Goal: Information Seeking & Learning: Find specific page/section

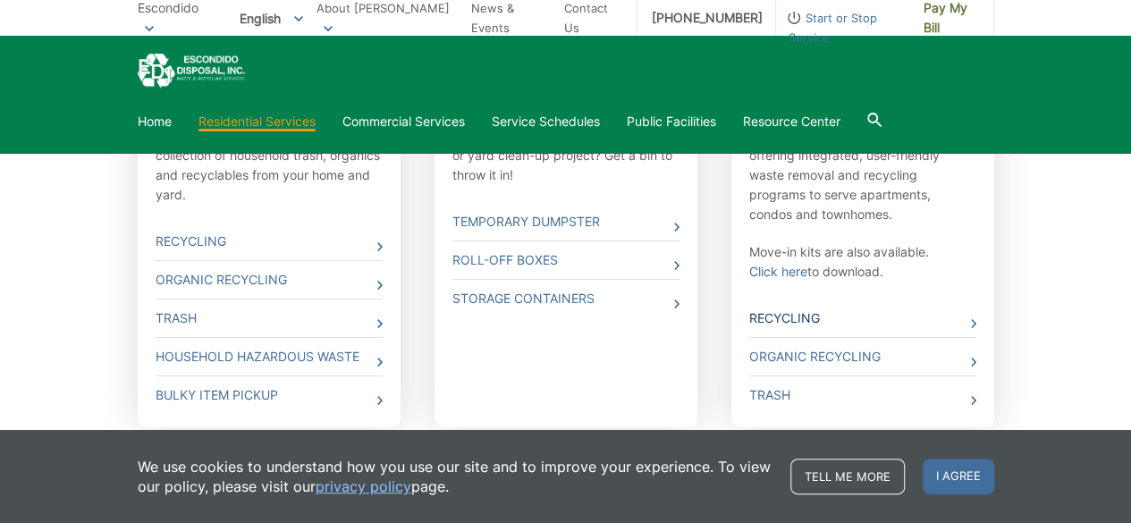
scroll to position [715, 0]
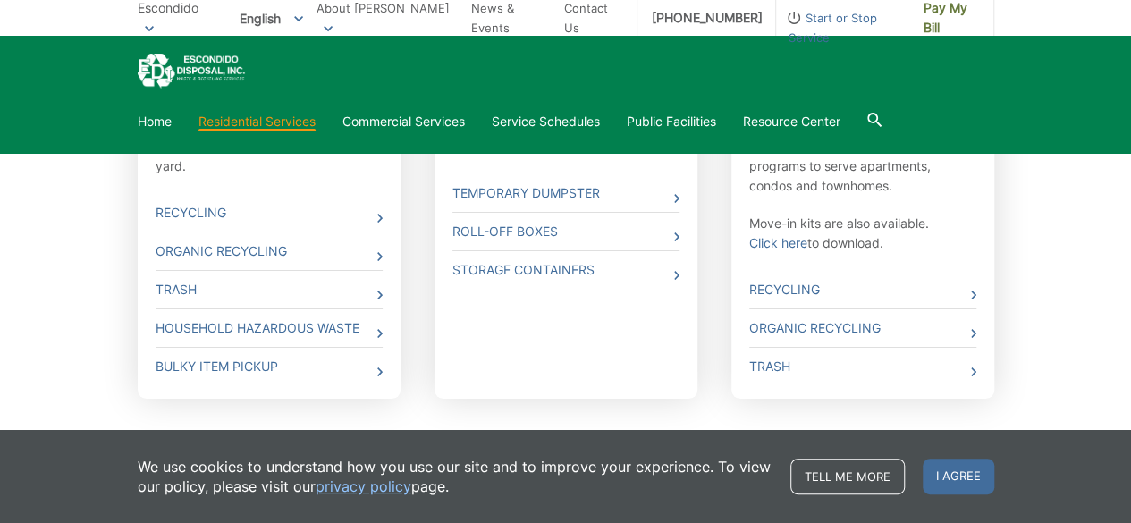
click at [383, 291] on div "Curbside Pickup Residential service consists of weekly collection of household …" at bounding box center [269, 200] width 263 height 397
click at [377, 294] on icon at bounding box center [379, 295] width 5 height 9
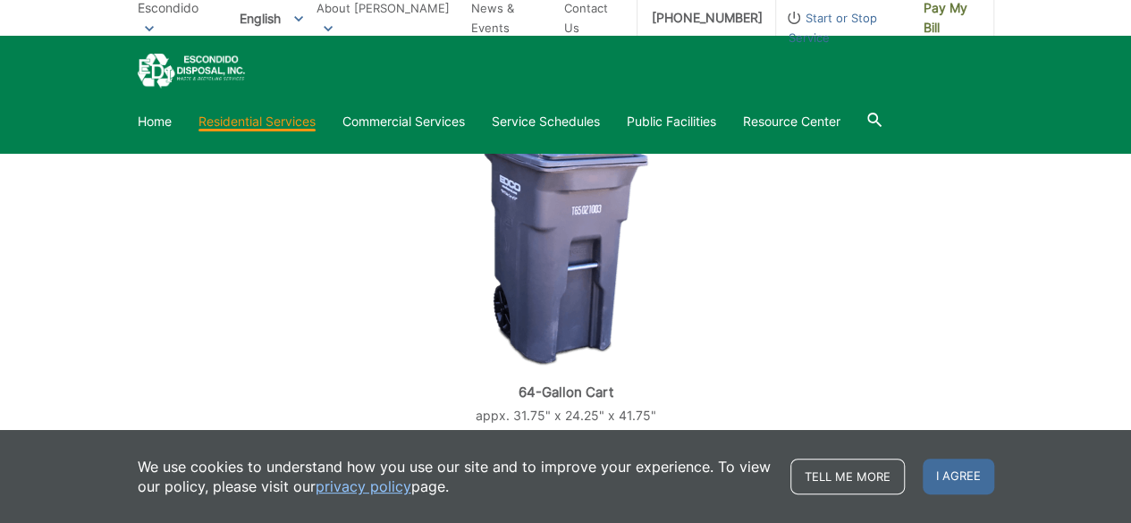
scroll to position [692, 0]
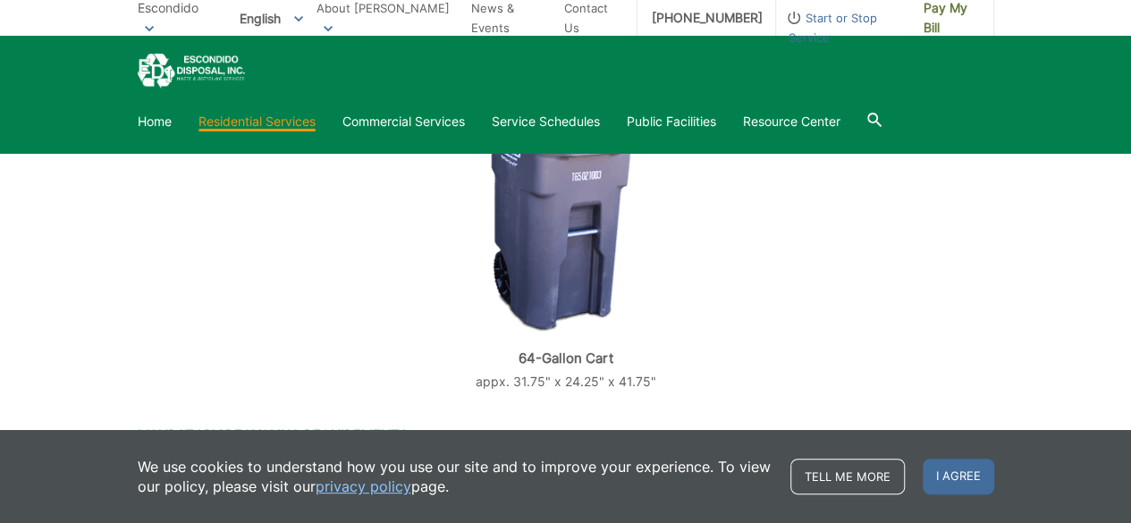
click at [976, 465] on span "I agree" at bounding box center [959, 477] width 72 height 36
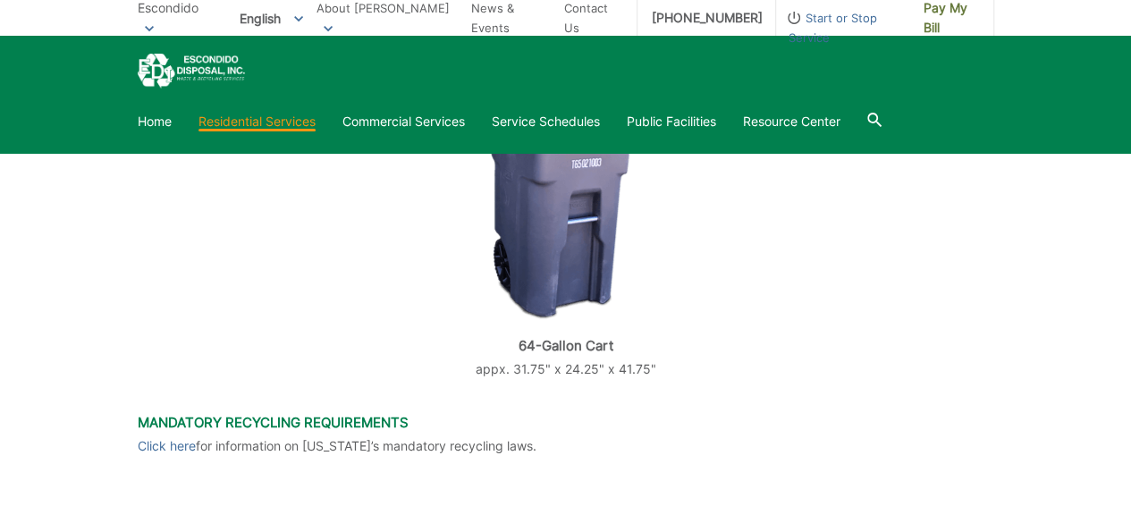
scroll to position [513, 0]
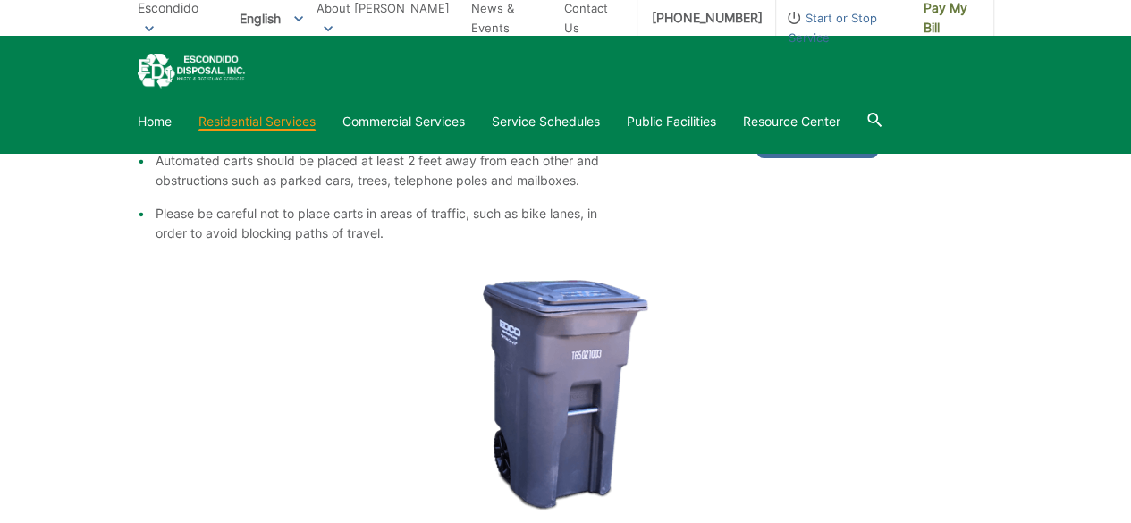
click at [882, 109] on div at bounding box center [874, 122] width 14 height 34
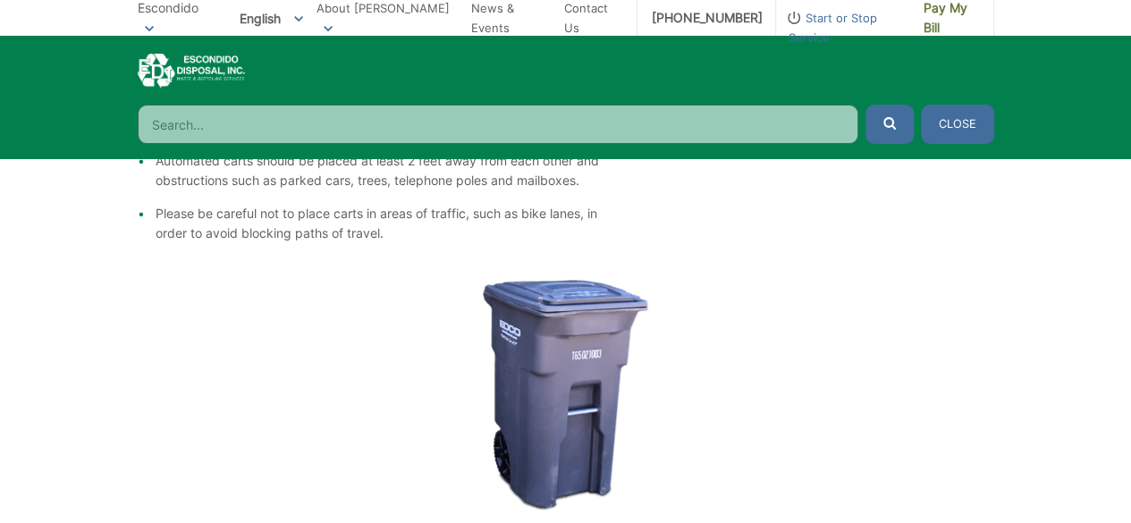
click at [358, 132] on input "Search" at bounding box center [498, 124] width 721 height 39
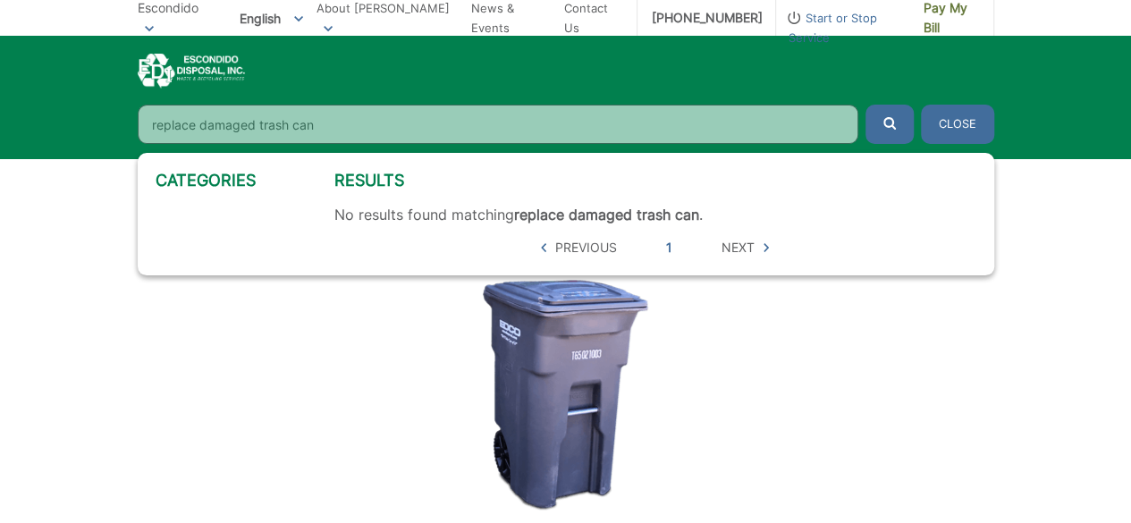
click at [866, 105] on button "submit" at bounding box center [890, 124] width 48 height 39
drag, startPoint x: 198, startPoint y: 121, endPoint x: 374, endPoint y: 122, distance: 175.3
click at [374, 122] on input "replace damaged trash can" at bounding box center [498, 124] width 721 height 39
click at [866, 105] on button "submit" at bounding box center [890, 124] width 48 height 39
drag, startPoint x: 278, startPoint y: 133, endPoint x: 103, endPoint y: 117, distance: 176.0
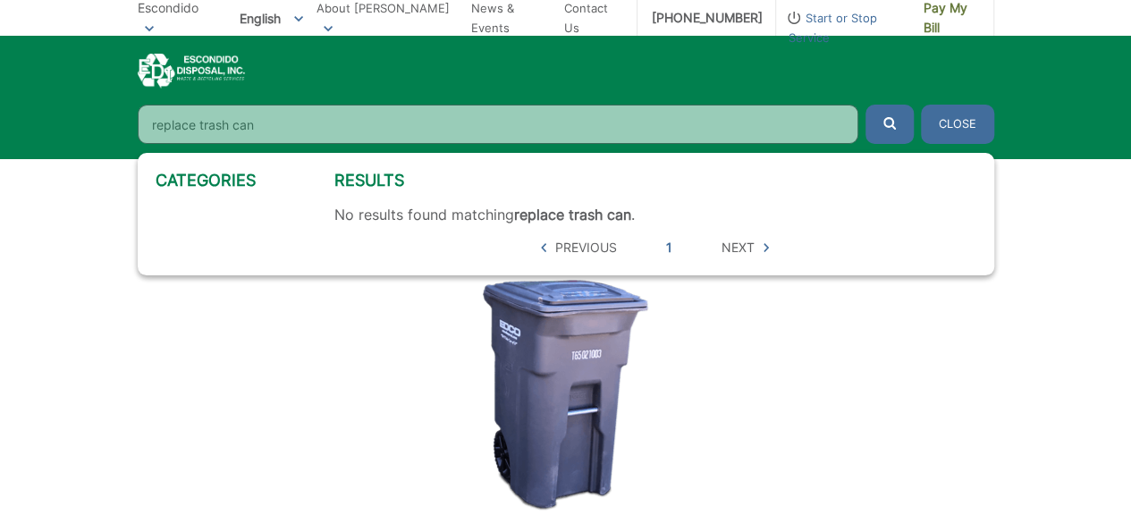
click at [103, 117] on div "Home Residential Services Curbside Pickup Recycling Organic Recycling Trash Hou…" at bounding box center [565, 97] width 1131 height 122
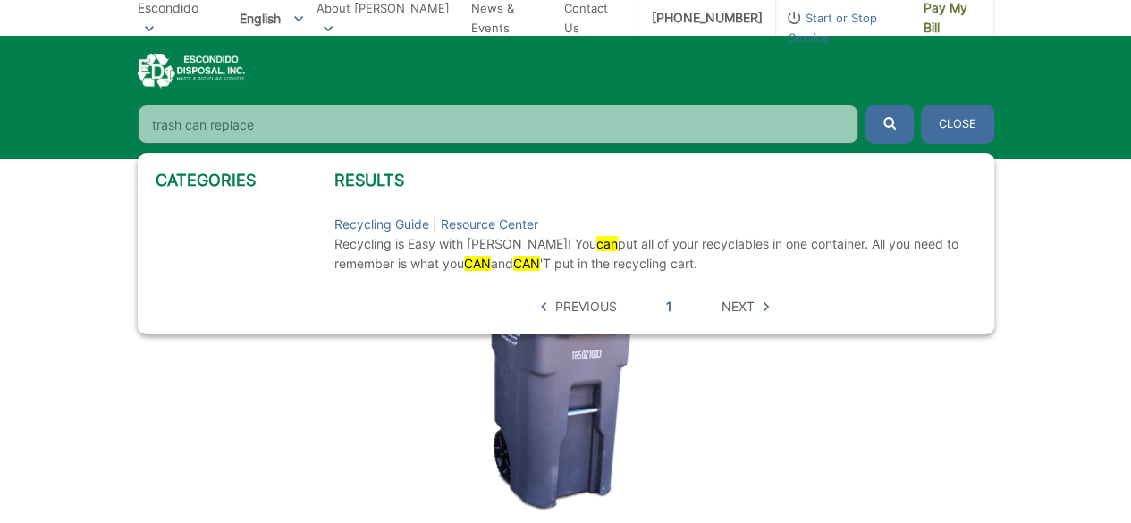
type input "trash can replace"
click at [866, 105] on button "submit" at bounding box center [890, 124] width 48 height 39
click at [733, 307] on span "Next" at bounding box center [738, 307] width 33 height 20
drag, startPoint x: 272, startPoint y: 128, endPoint x: 40, endPoint y: 130, distance: 231.6
click at [40, 130] on div "Home Residential Services Curbside Pickup Recycling Organic Recycling Trash Hou…" at bounding box center [565, 97] width 1131 height 122
